Goal: Task Accomplishment & Management: Manage account settings

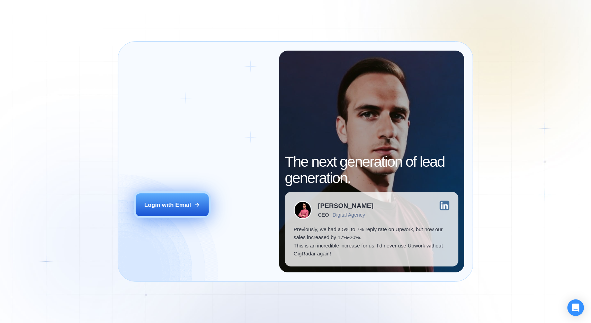
click at [188, 199] on button "Login with Email" at bounding box center [172, 204] width 73 height 23
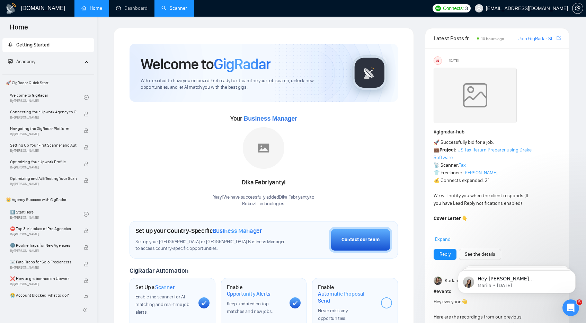
click at [176, 7] on link "Scanner" at bounding box center [174, 8] width 26 height 6
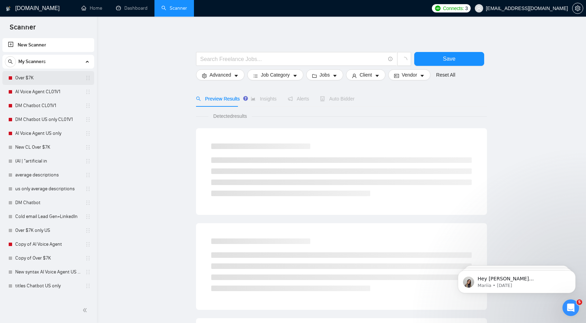
click at [55, 81] on link "Over $7K" at bounding box center [48, 78] width 66 height 14
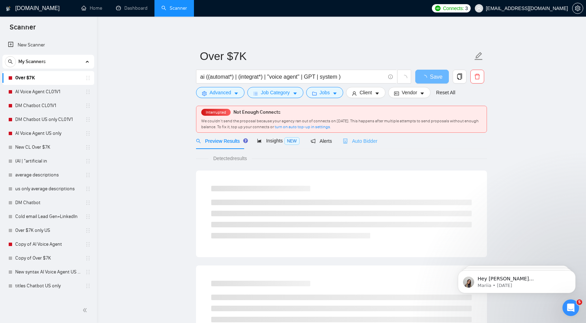
click at [361, 145] on div "Auto Bidder" at bounding box center [360, 141] width 34 height 16
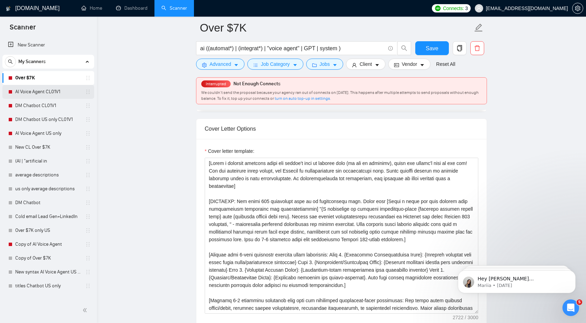
click at [61, 92] on link "AI Voice Agent CL01V1" at bounding box center [48, 92] width 66 height 14
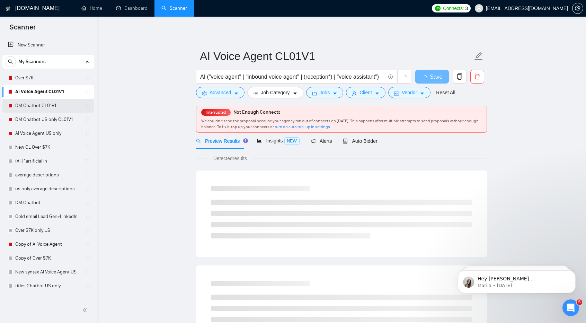
click at [46, 103] on link "DM Chatbot CL01V1" at bounding box center [48, 106] width 66 height 14
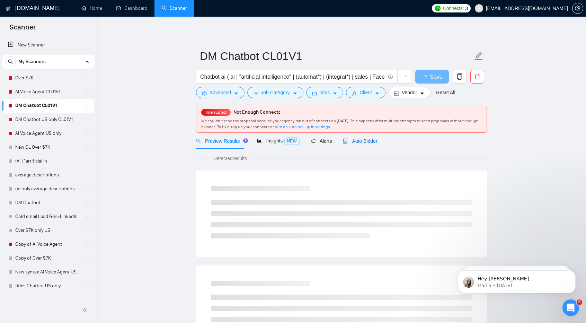
click at [362, 141] on span "Auto Bidder" at bounding box center [360, 141] width 34 height 6
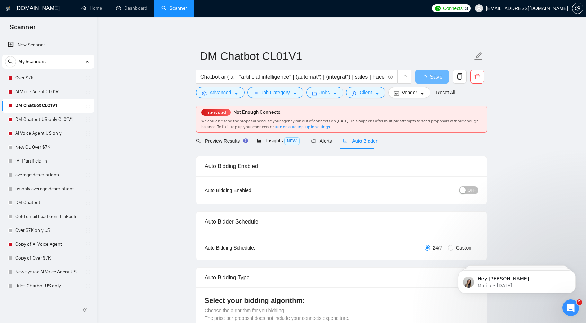
checkbox input "true"
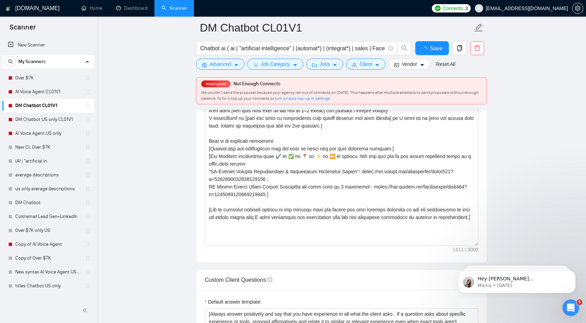
scroll to position [706, 0]
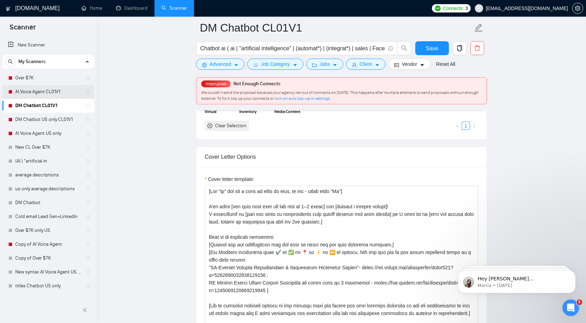
click at [40, 96] on link "AI Voice Agent CL01V1" at bounding box center [48, 92] width 66 height 14
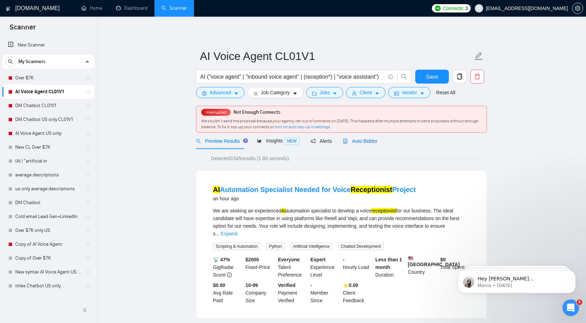
click at [370, 141] on span "Auto Bidder" at bounding box center [360, 141] width 34 height 6
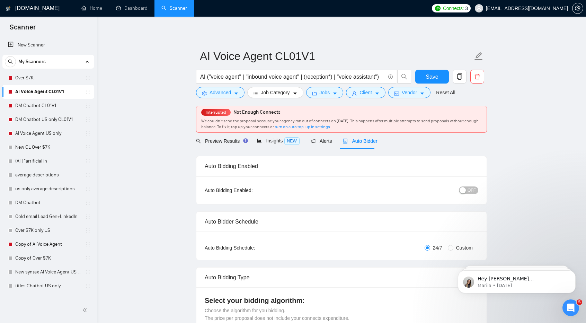
checkbox input "true"
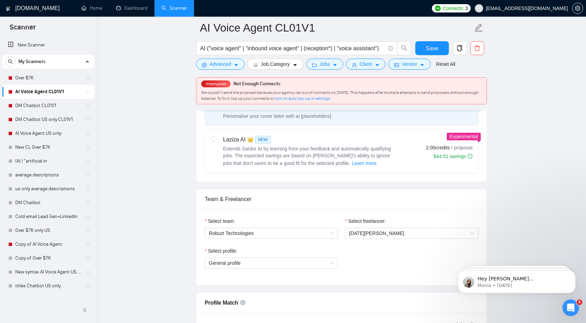
scroll to position [268, 0]
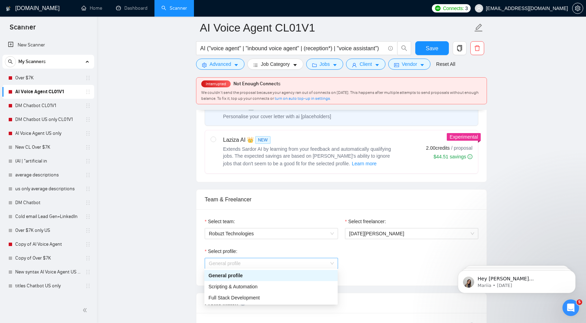
click at [328, 262] on span "General profile" at bounding box center [271, 263] width 125 height 10
click at [319, 286] on div "Scripting & Automation" at bounding box center [271, 287] width 125 height 8
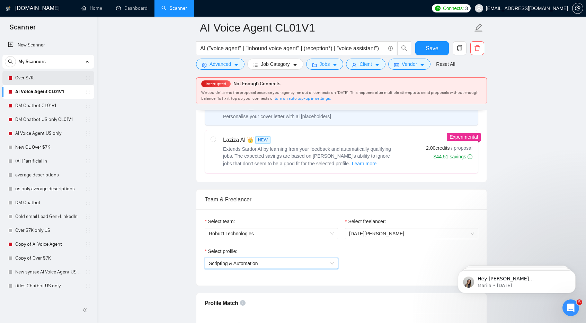
click at [46, 76] on link "Over $7K" at bounding box center [48, 78] width 66 height 14
click at [432, 42] on button "Save" at bounding box center [432, 48] width 34 height 14
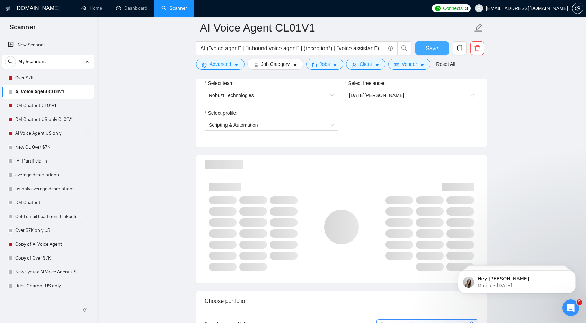
scroll to position [376, 0]
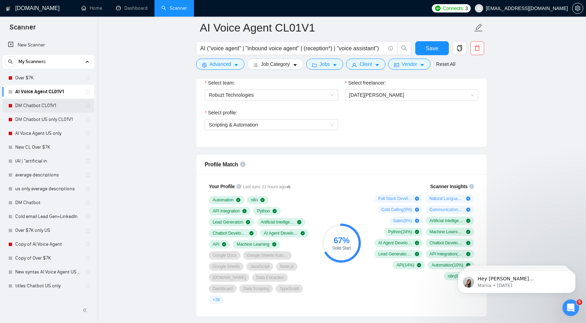
click at [49, 104] on link "DM Chatbot CL01V1" at bounding box center [48, 106] width 66 height 14
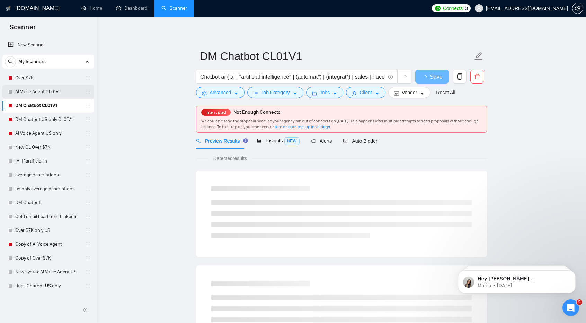
click at [40, 93] on link "AI Voice Agent CL01V1" at bounding box center [48, 92] width 66 height 14
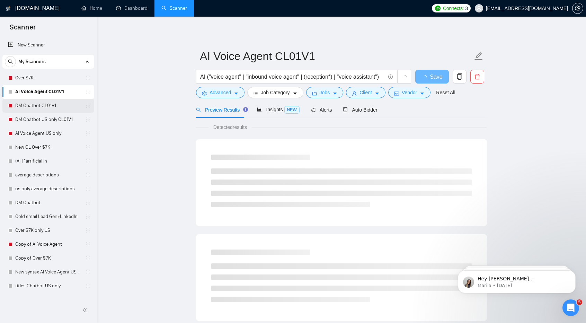
click at [31, 102] on link "DM Chatbot CL01V1" at bounding box center [48, 106] width 66 height 14
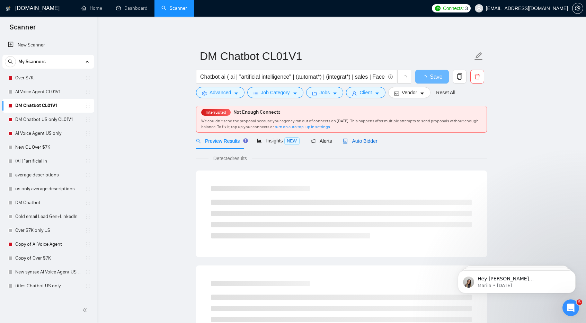
click at [365, 139] on span "Auto Bidder" at bounding box center [360, 141] width 34 height 6
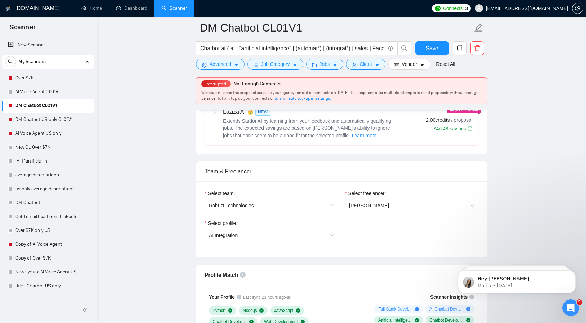
scroll to position [298, 0]
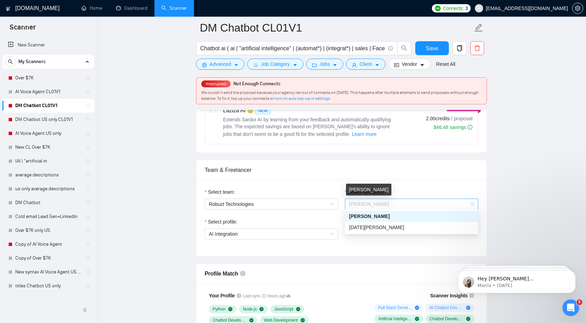
click at [372, 203] on span "[PERSON_NAME]" at bounding box center [369, 204] width 40 height 6
click at [405, 225] on div "[DATE][PERSON_NAME]" at bounding box center [411, 227] width 125 height 8
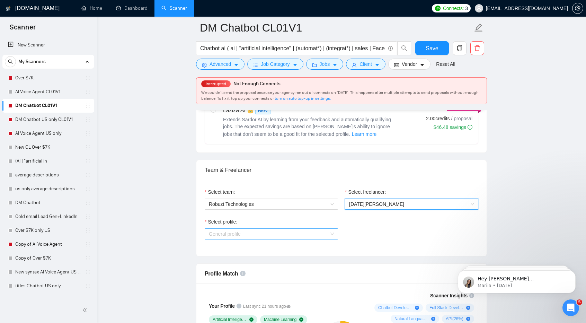
click at [304, 230] on span "General profile" at bounding box center [271, 234] width 125 height 10
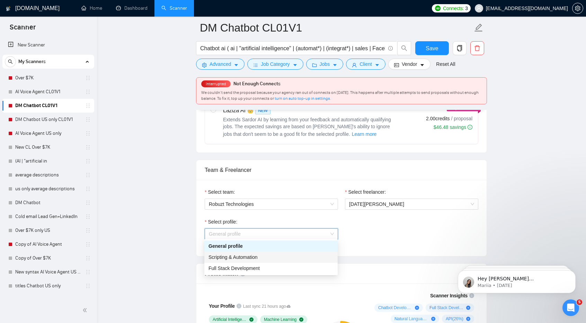
click at [306, 256] on div "Scripting & Automation" at bounding box center [271, 257] width 125 height 8
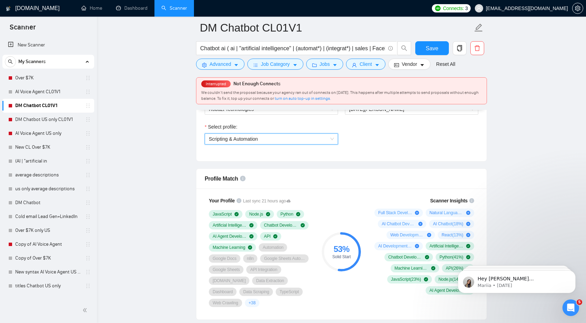
scroll to position [393, 0]
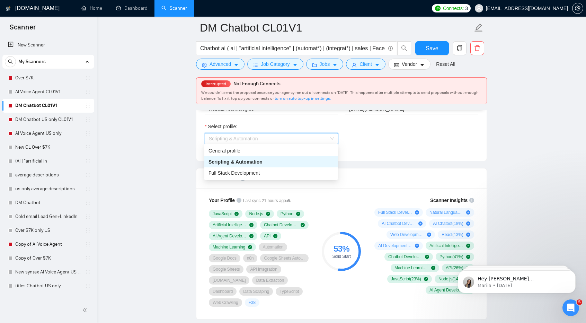
click at [295, 140] on span "Scripting & Automation" at bounding box center [271, 138] width 125 height 10
click at [294, 151] on div "General profile" at bounding box center [271, 151] width 125 height 8
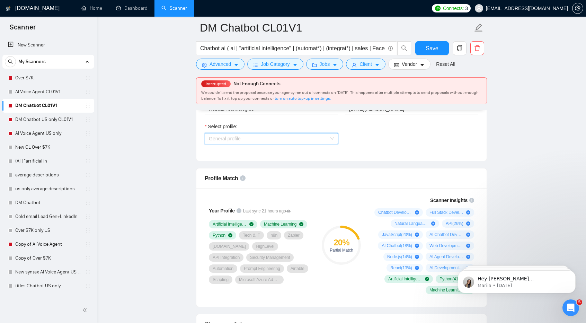
click at [287, 139] on span "General profile" at bounding box center [271, 138] width 125 height 10
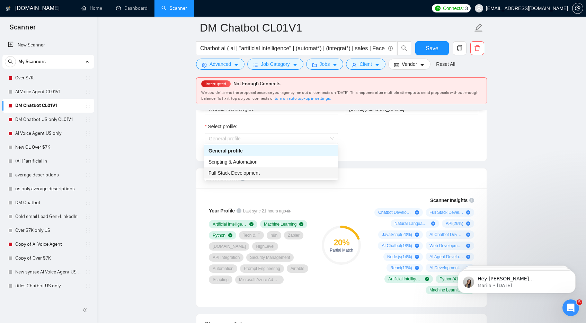
drag, startPoint x: 271, startPoint y: 136, endPoint x: 269, endPoint y: 173, distance: 36.8
click at [269, 173] on div "Full Stack Development" at bounding box center [271, 173] width 125 height 8
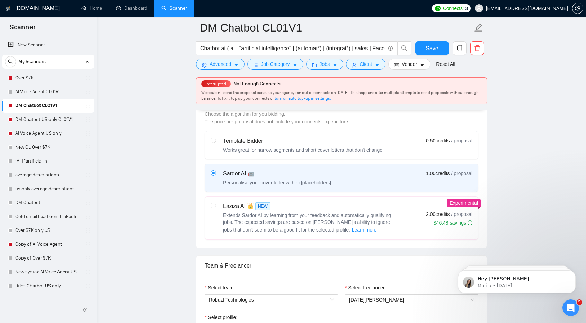
scroll to position [202, 0]
click at [433, 47] on span "Save" at bounding box center [432, 48] width 12 height 9
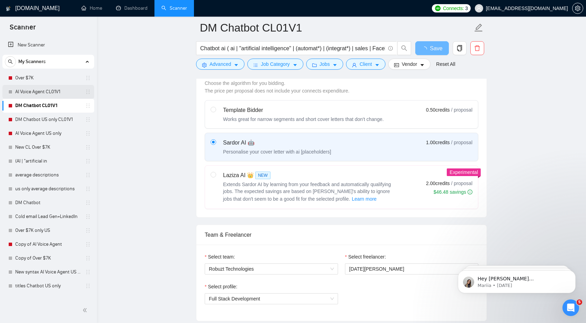
click at [42, 95] on link "AI Voice Agent CL01V1" at bounding box center [48, 92] width 66 height 14
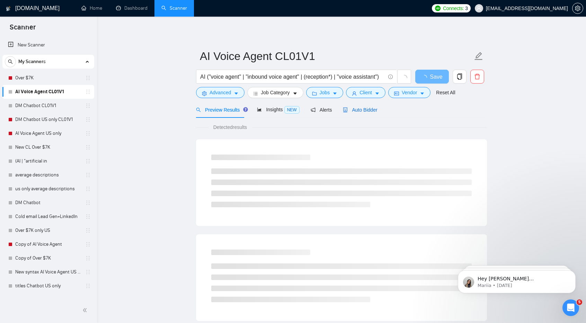
click at [357, 110] on span "Auto Bidder" at bounding box center [360, 110] width 34 height 6
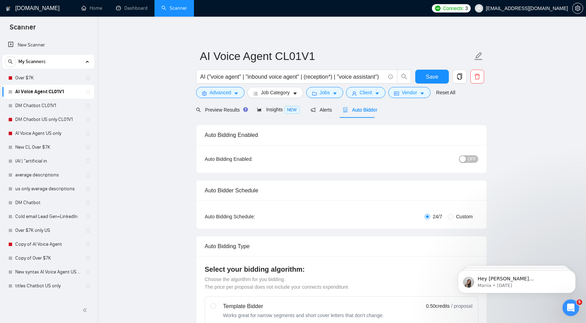
checkbox input "true"
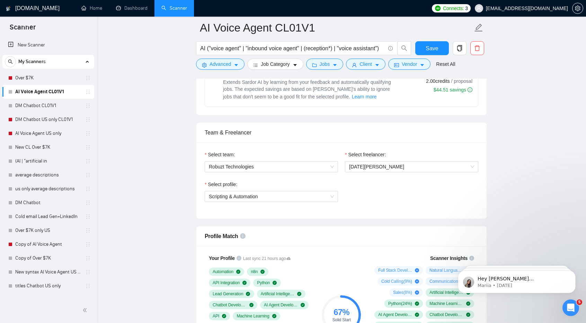
scroll to position [306, 0]
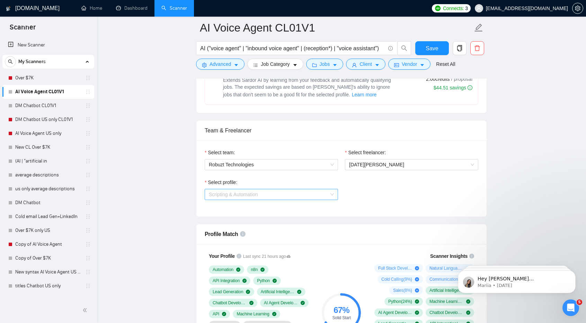
click at [300, 189] on span "Scripting & Automation" at bounding box center [271, 194] width 125 height 10
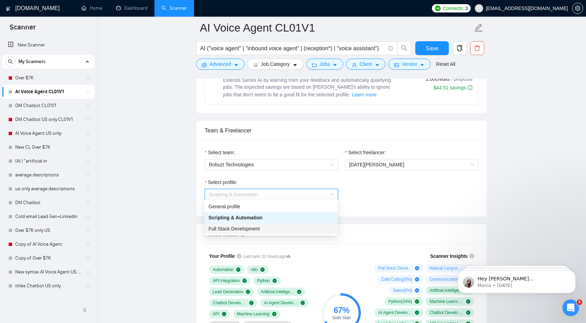
click at [289, 230] on div "Full Stack Development" at bounding box center [271, 229] width 125 height 8
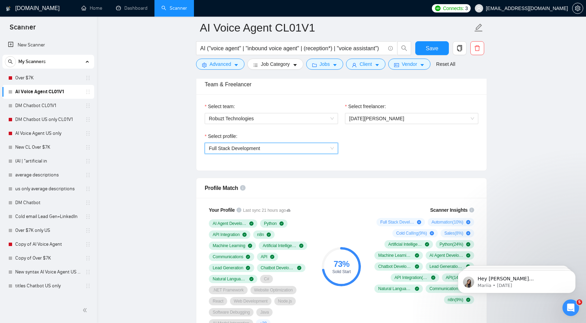
scroll to position [353, 0]
click at [425, 48] on button "Save" at bounding box center [432, 48] width 34 height 14
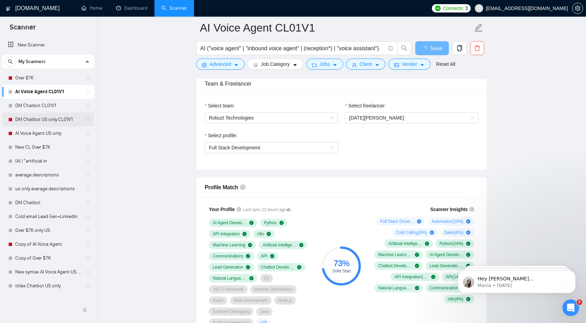
click at [55, 119] on link "DM Chatbot US only CL01V1" at bounding box center [48, 120] width 66 height 14
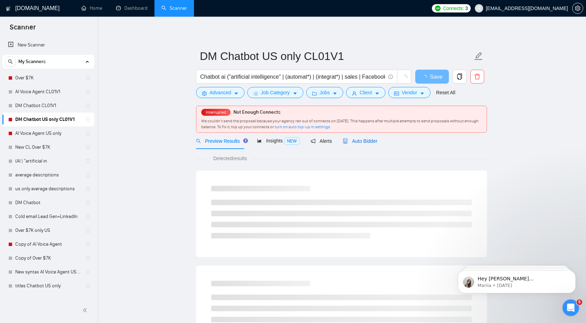
click at [358, 140] on span "Auto Bidder" at bounding box center [360, 141] width 34 height 6
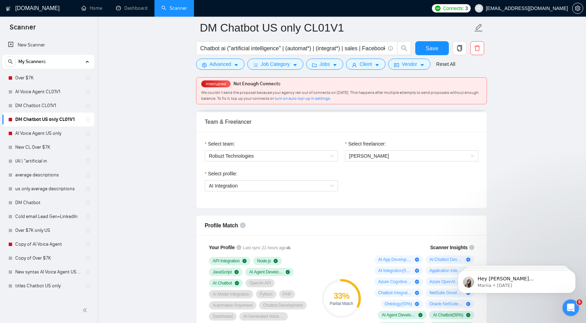
scroll to position [346, 0]
click at [426, 156] on span "[PERSON_NAME]" at bounding box center [411, 155] width 125 height 10
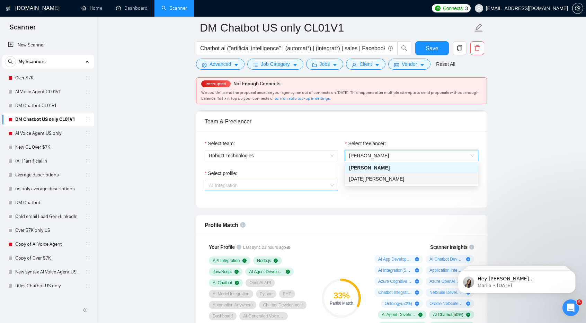
click at [289, 183] on span "AI Integration" at bounding box center [271, 185] width 125 height 10
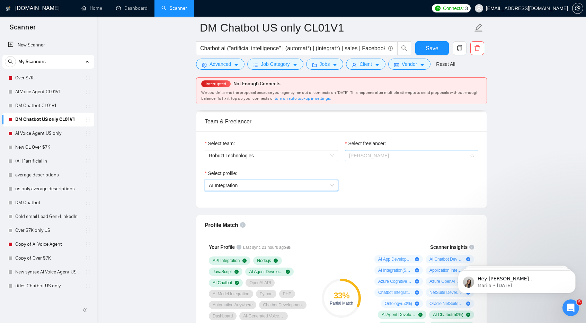
click at [401, 153] on span "[PERSON_NAME]" at bounding box center [411, 155] width 125 height 10
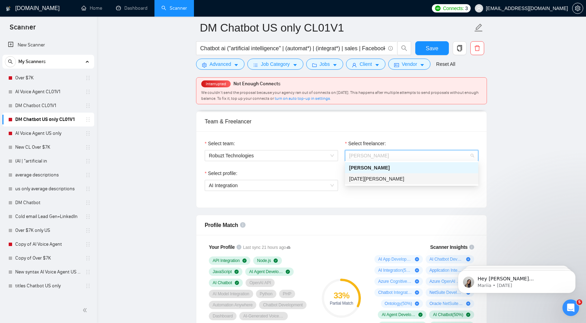
click at [399, 175] on div "[DATE][PERSON_NAME]" at bounding box center [411, 179] width 125 height 8
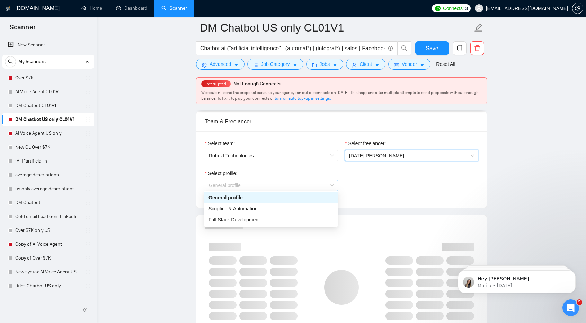
click at [256, 184] on span "General profile" at bounding box center [271, 185] width 125 height 10
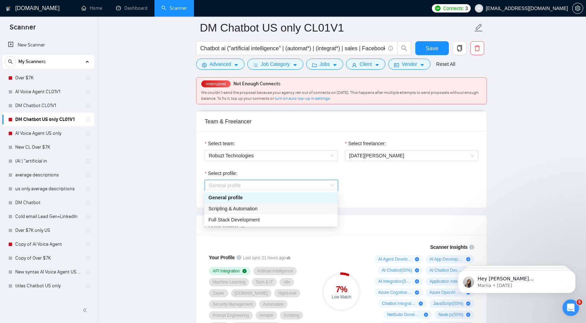
click at [257, 210] on span "Scripting & Automation" at bounding box center [233, 209] width 49 height 6
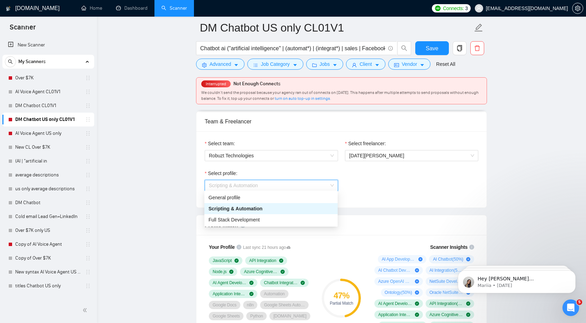
click at [258, 186] on span "Scripting & Automation" at bounding box center [233, 186] width 49 height 6
click at [253, 219] on span "Full Stack Development" at bounding box center [234, 220] width 51 height 6
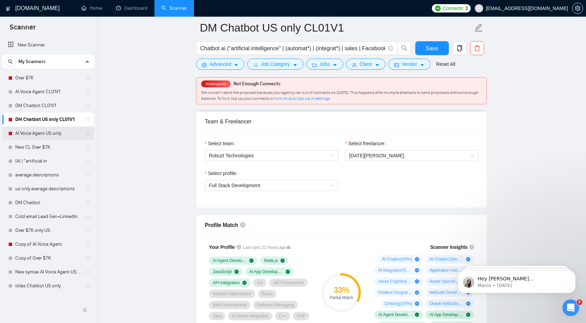
click at [54, 134] on link "AI Voice Agent US only" at bounding box center [48, 133] width 66 height 14
click at [430, 52] on span "Save" at bounding box center [432, 48] width 12 height 9
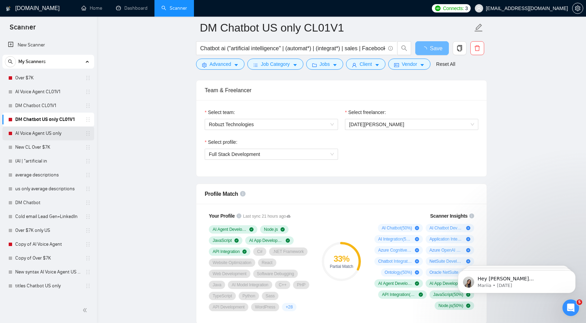
click at [53, 134] on link "AI Voice Agent US only" at bounding box center [48, 133] width 66 height 14
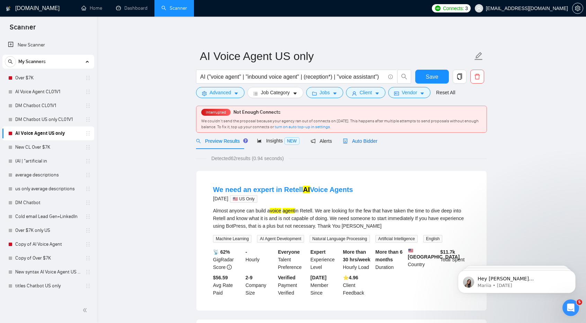
click at [358, 144] on div "Auto Bidder" at bounding box center [360, 141] width 34 height 8
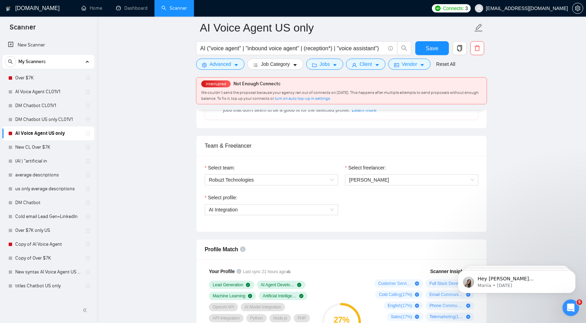
scroll to position [326, 0]
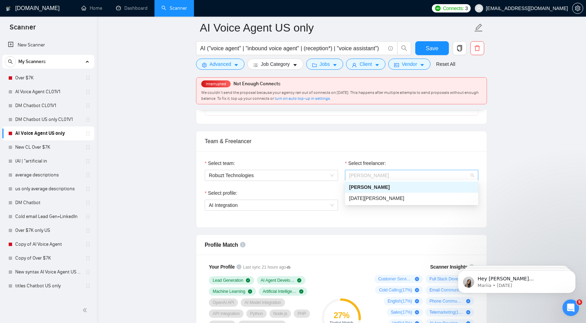
click at [378, 173] on span "[PERSON_NAME]" at bounding box center [411, 175] width 125 height 10
click at [374, 198] on span "[DATE][PERSON_NAME]" at bounding box center [376, 198] width 55 height 6
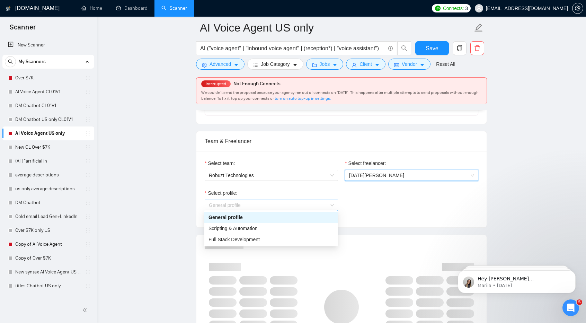
click at [294, 203] on span "General profile" at bounding box center [271, 205] width 125 height 10
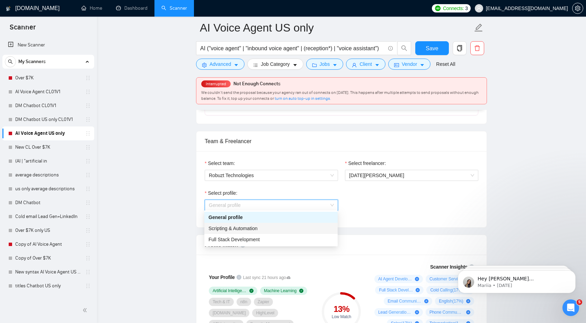
click at [290, 227] on div "Scripting & Automation" at bounding box center [271, 229] width 125 height 8
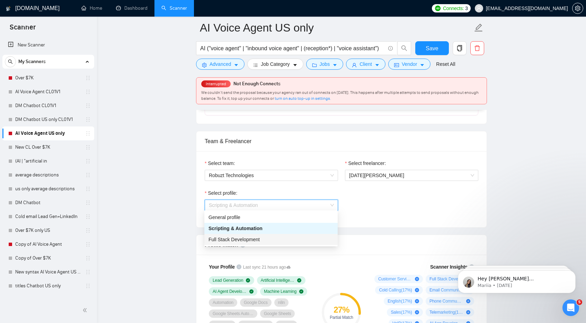
drag, startPoint x: 276, startPoint y: 207, endPoint x: 279, endPoint y: 239, distance: 32.0
click at [279, 239] on div "Full Stack Development" at bounding box center [271, 240] width 125 height 8
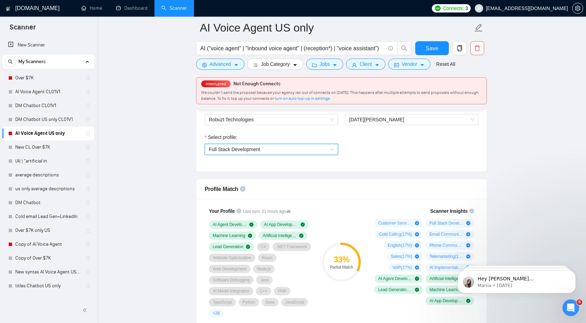
scroll to position [382, 0]
click at [436, 52] on span "Save" at bounding box center [432, 48] width 12 height 9
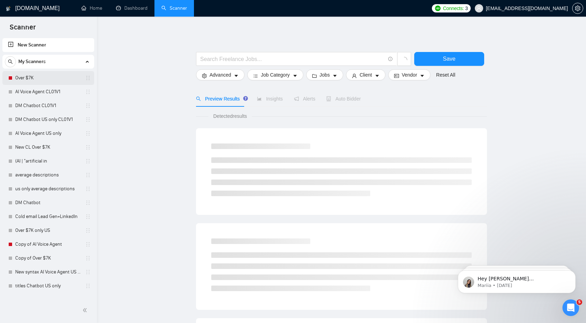
click at [49, 76] on link "Over $7K" at bounding box center [48, 78] width 66 height 14
